Goal: Task Accomplishment & Management: Manage account settings

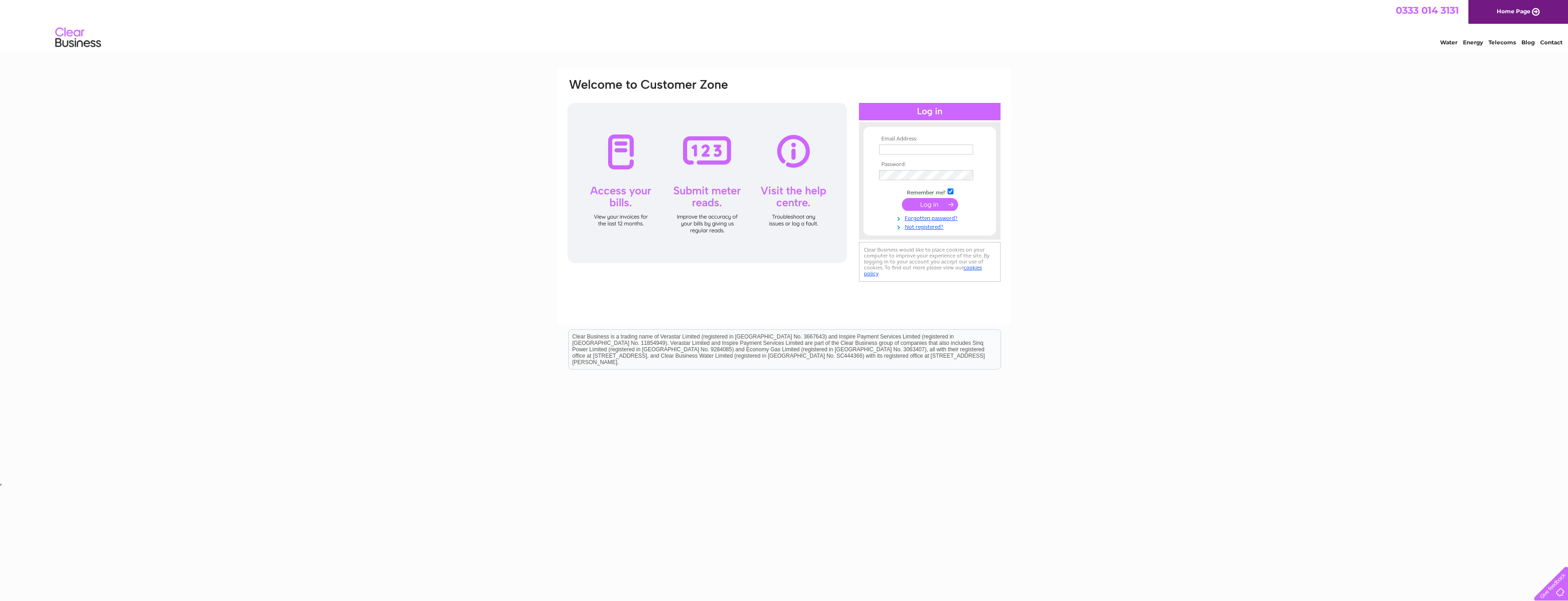
type input "[EMAIL_ADDRESS][PERSON_NAME][DOMAIN_NAME]"
click at [940, 202] on input "submit" at bounding box center [930, 205] width 56 height 13
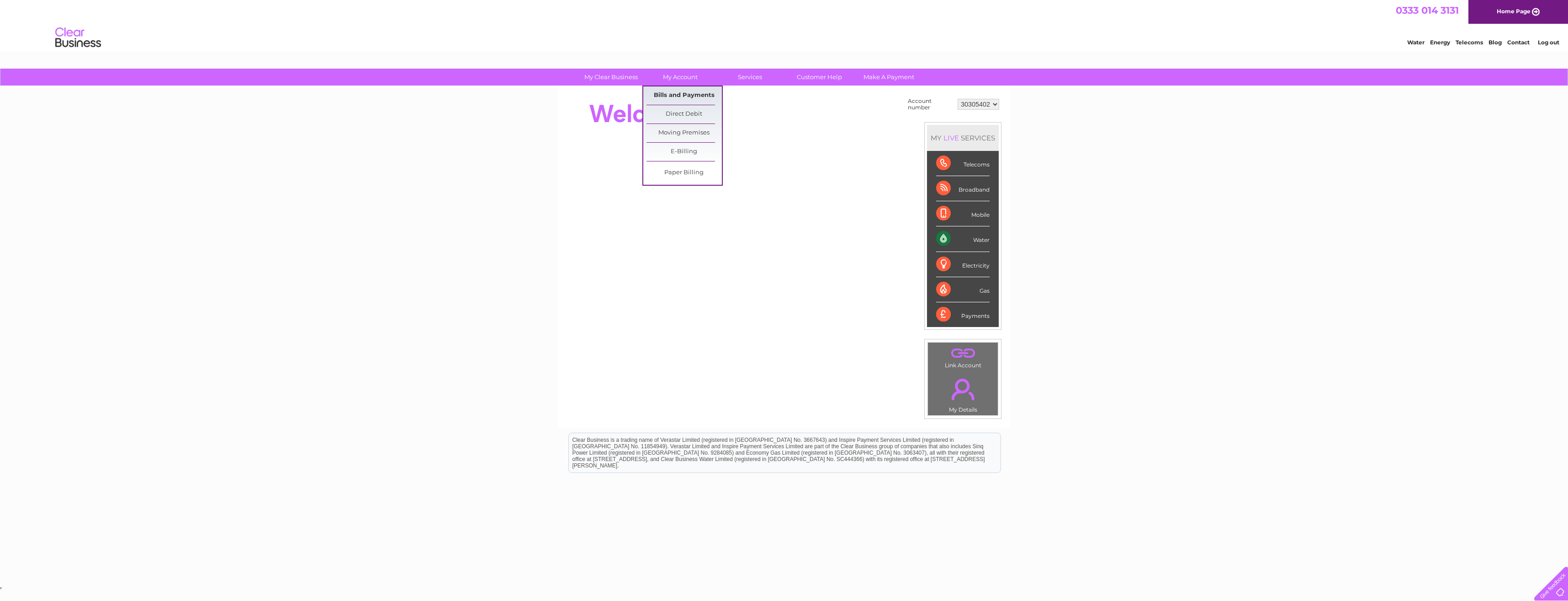
click at [671, 94] on link "Bills and Payments" at bounding box center [684, 96] width 76 height 18
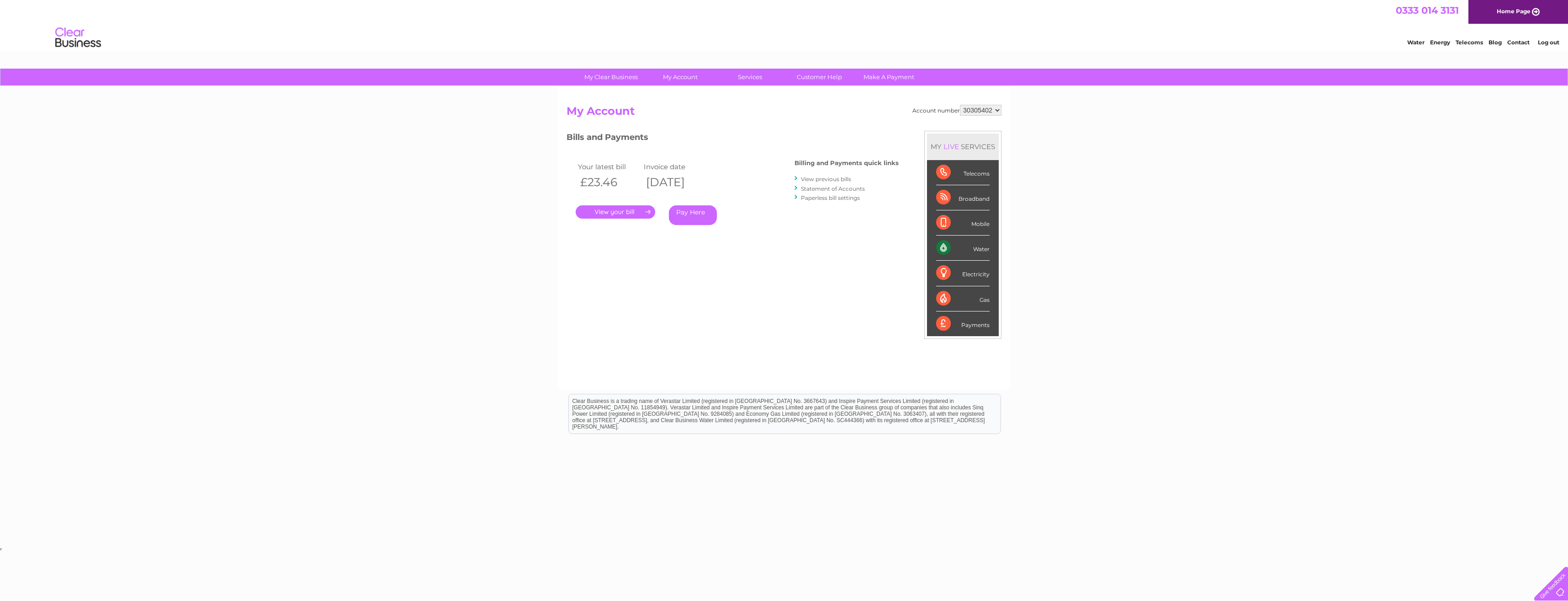
click at [617, 211] on link "." at bounding box center [616, 212] width 80 height 14
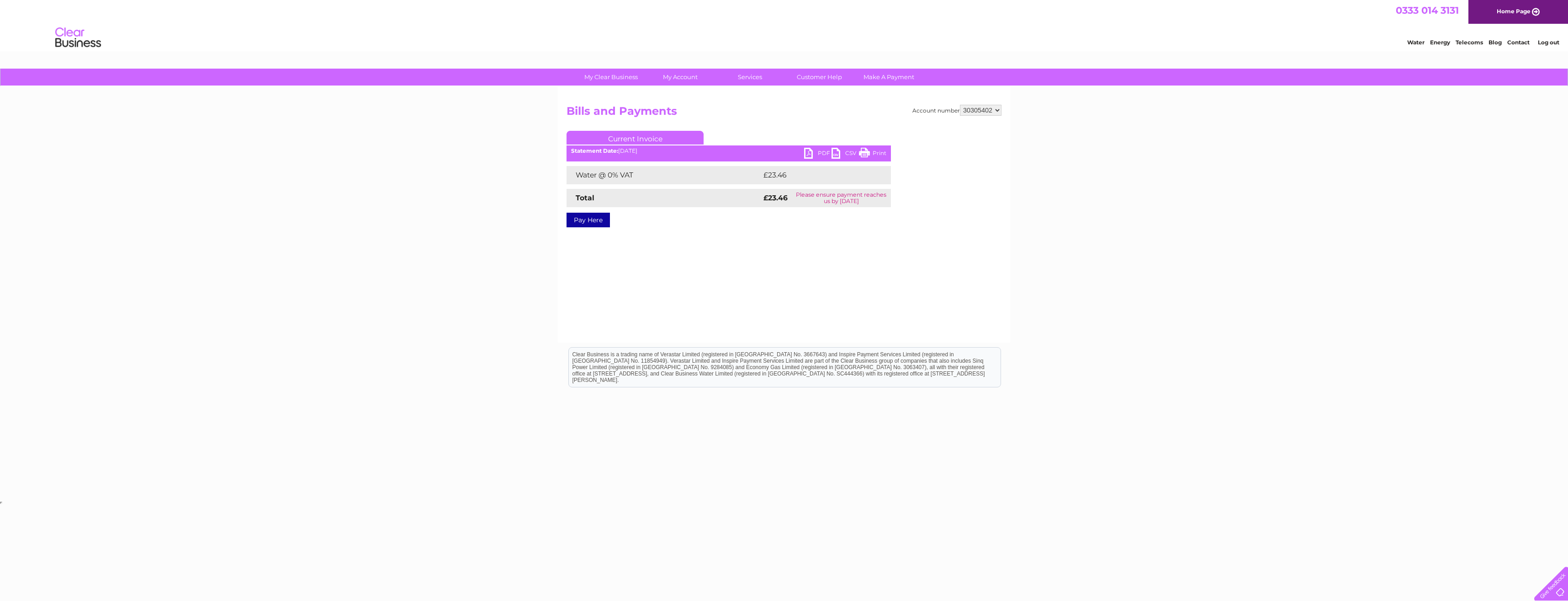
click at [813, 152] on link "PDF" at bounding box center [818, 154] width 27 height 14
